Goal: Use online tool/utility: Utilize a website feature to perform a specific function

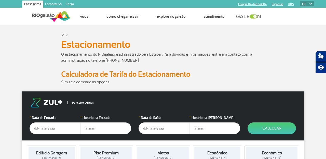
click at [58, 127] on input "text" at bounding box center [54, 129] width 51 height 12
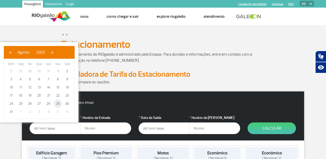
click at [59, 103] on span "29" at bounding box center [58, 104] width 8 height 8
type input "[DATE]"
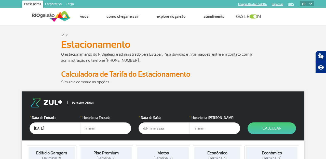
click at [88, 127] on input "text" at bounding box center [105, 129] width 51 height 12
type input "9"
type input "09:30"
click at [158, 129] on input "text" at bounding box center [163, 129] width 51 height 12
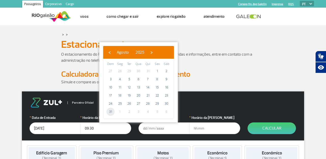
click at [110, 114] on span "31" at bounding box center [110, 112] width 8 height 8
type input "[DATE]"
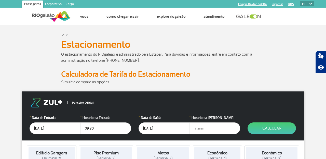
click at [197, 127] on input "text" at bounding box center [214, 129] width 51 height 12
type input "09:30"
click at [279, 126] on button "Calcular" at bounding box center [271, 129] width 48 height 12
